Goal: Task Accomplishment & Management: Use online tool/utility

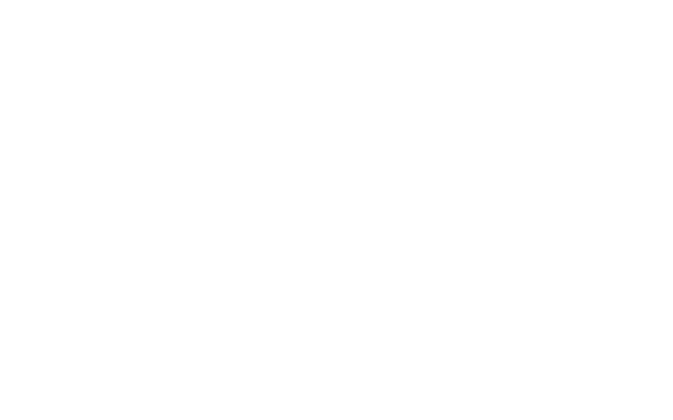
drag, startPoint x: 403, startPoint y: 37, endPoint x: 300, endPoint y: 13, distance: 105.7
click at [301, 0] on html "GANA 1 MES GRATIS EN TU SUSCRIPCIÓN AQUÍ ¿Recuerdas cómo empezó tu restaurante?…" at bounding box center [336, 0] width 673 height 0
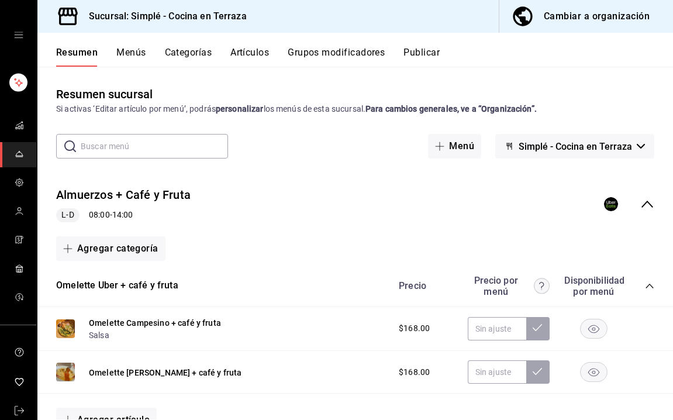
click at [24, 29] on div "mailbox folders" at bounding box center [18, 35] width 37 height 70
click at [22, 31] on icon "open drawer" at bounding box center [18, 34] width 9 height 9
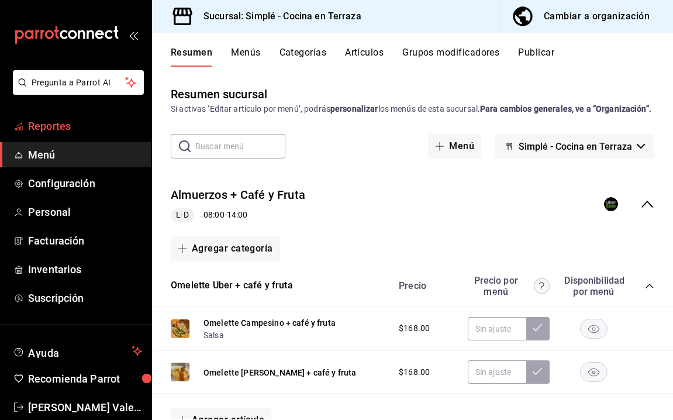
click at [92, 123] on span "Reportes" at bounding box center [85, 126] width 114 height 16
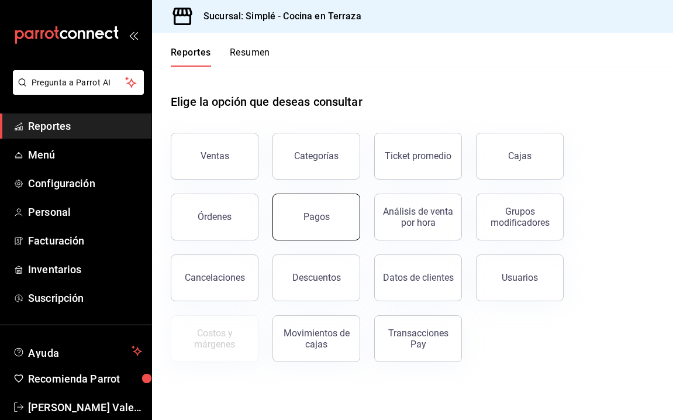
click at [321, 236] on button "Pagos" at bounding box center [317, 217] width 88 height 47
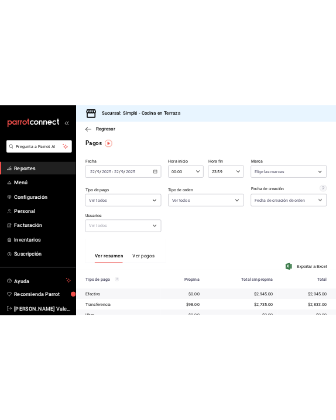
scroll to position [5, 0]
